Goal: Task Accomplishment & Management: Manage account settings

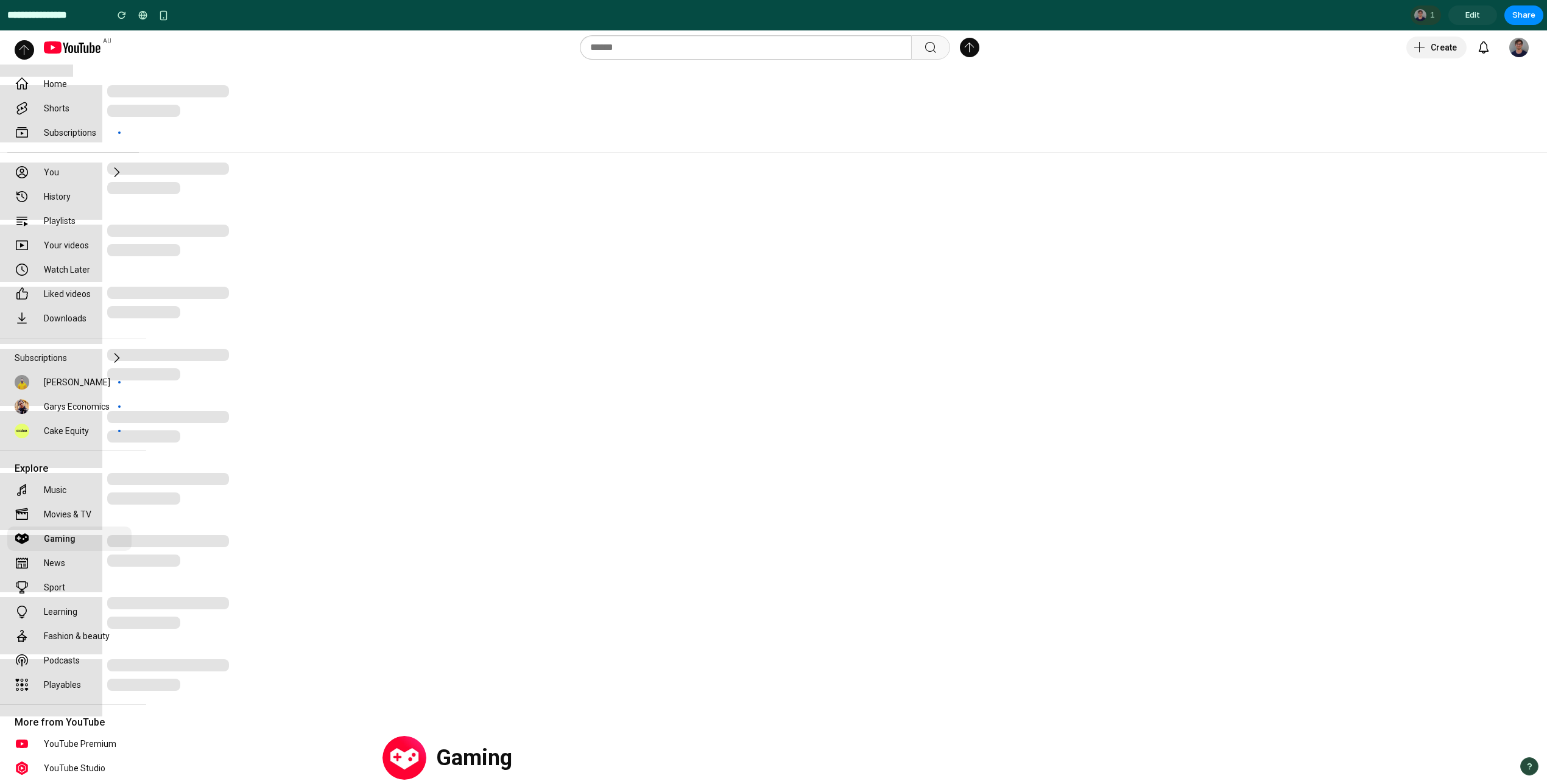
click at [1474, 19] on span "Edit" at bounding box center [1474, 15] width 15 height 12
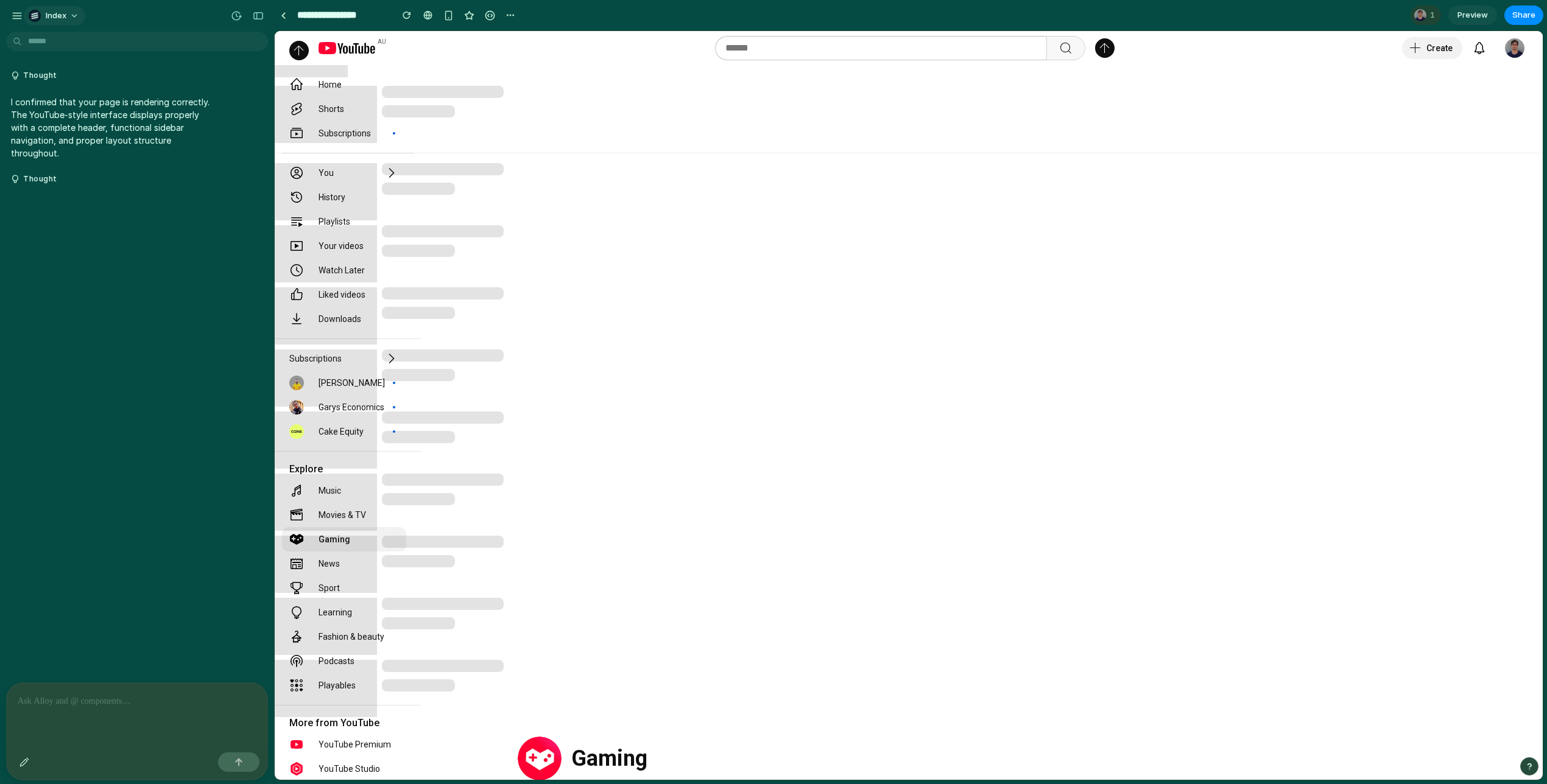
click at [52, 16] on span "Index" at bounding box center [56, 15] width 20 height 12
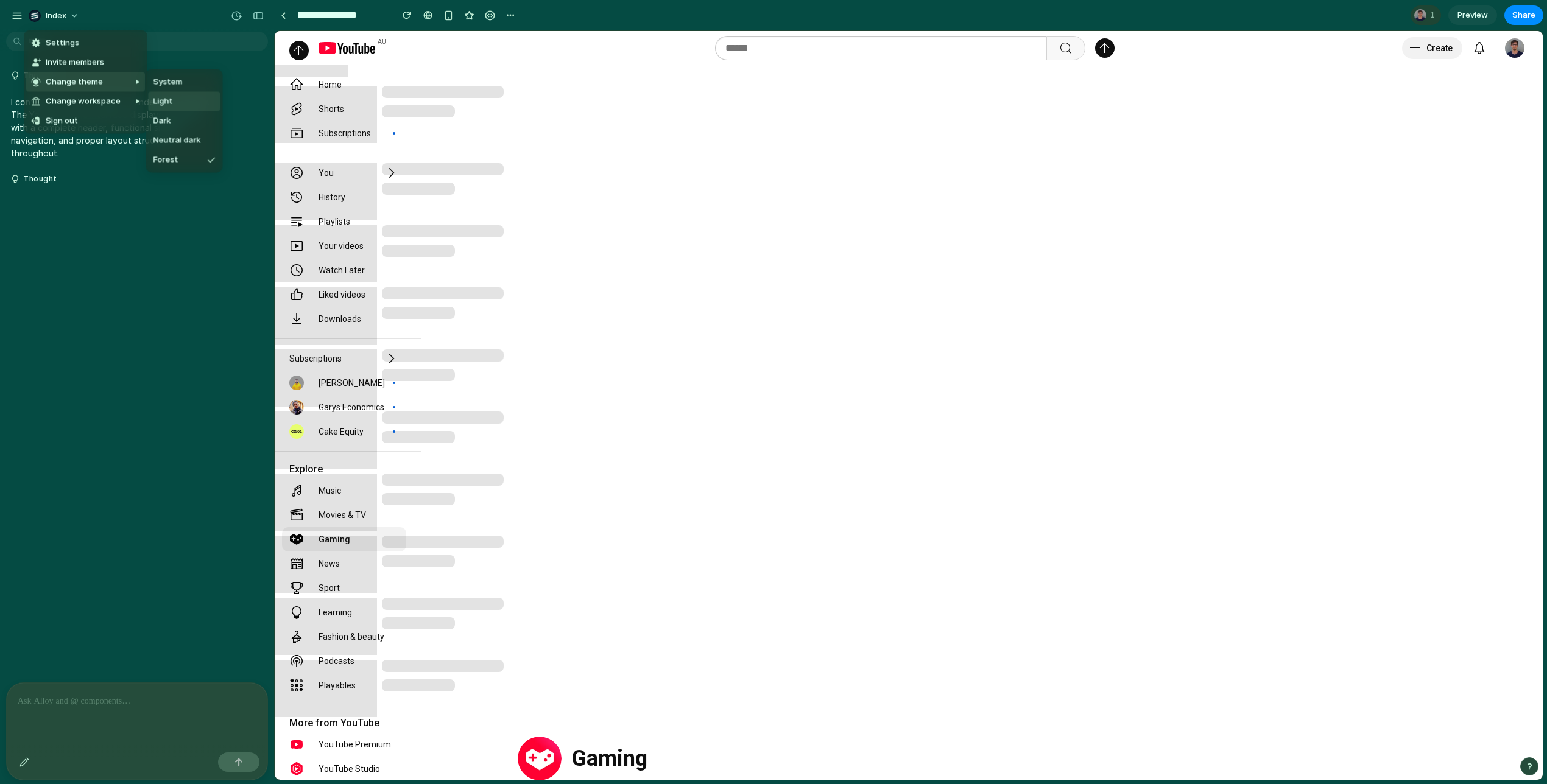
click at [0, 0] on li "Light" at bounding box center [0, 0] width 0 height 0
